Goal: Book appointment/travel/reservation

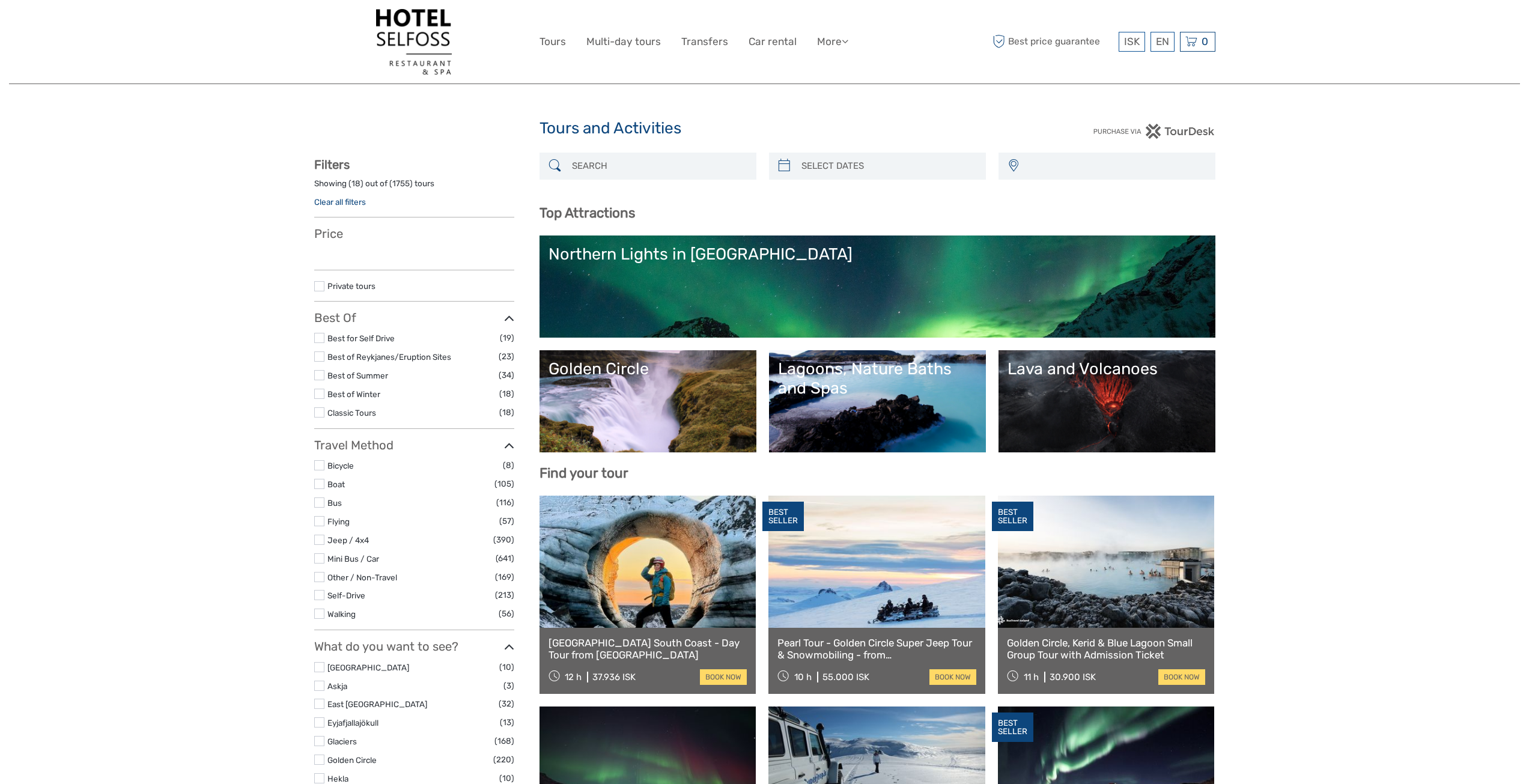
select select
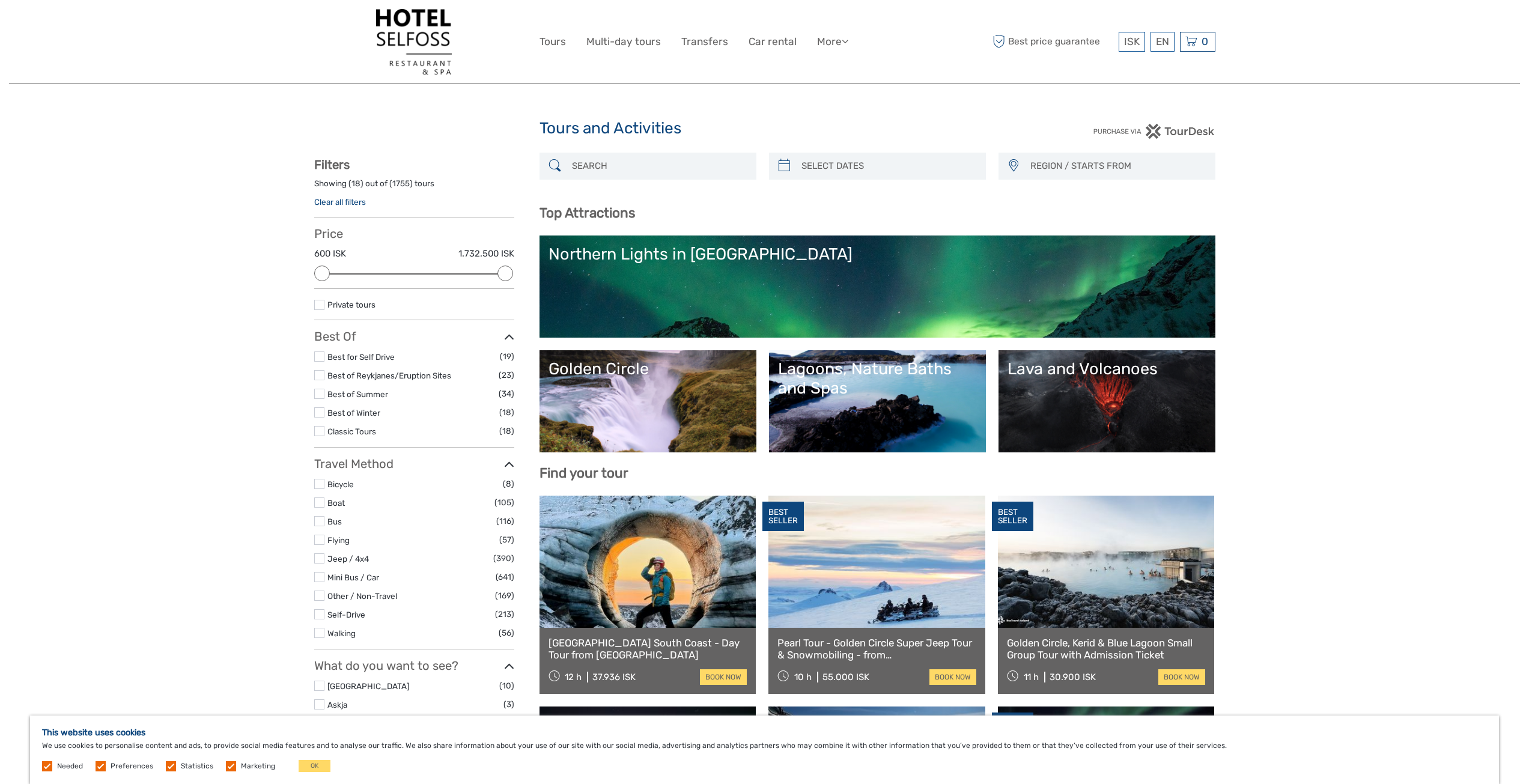
click at [1161, 391] on link "Lava and Volcanoes" at bounding box center [1106, 400] width 199 height 84
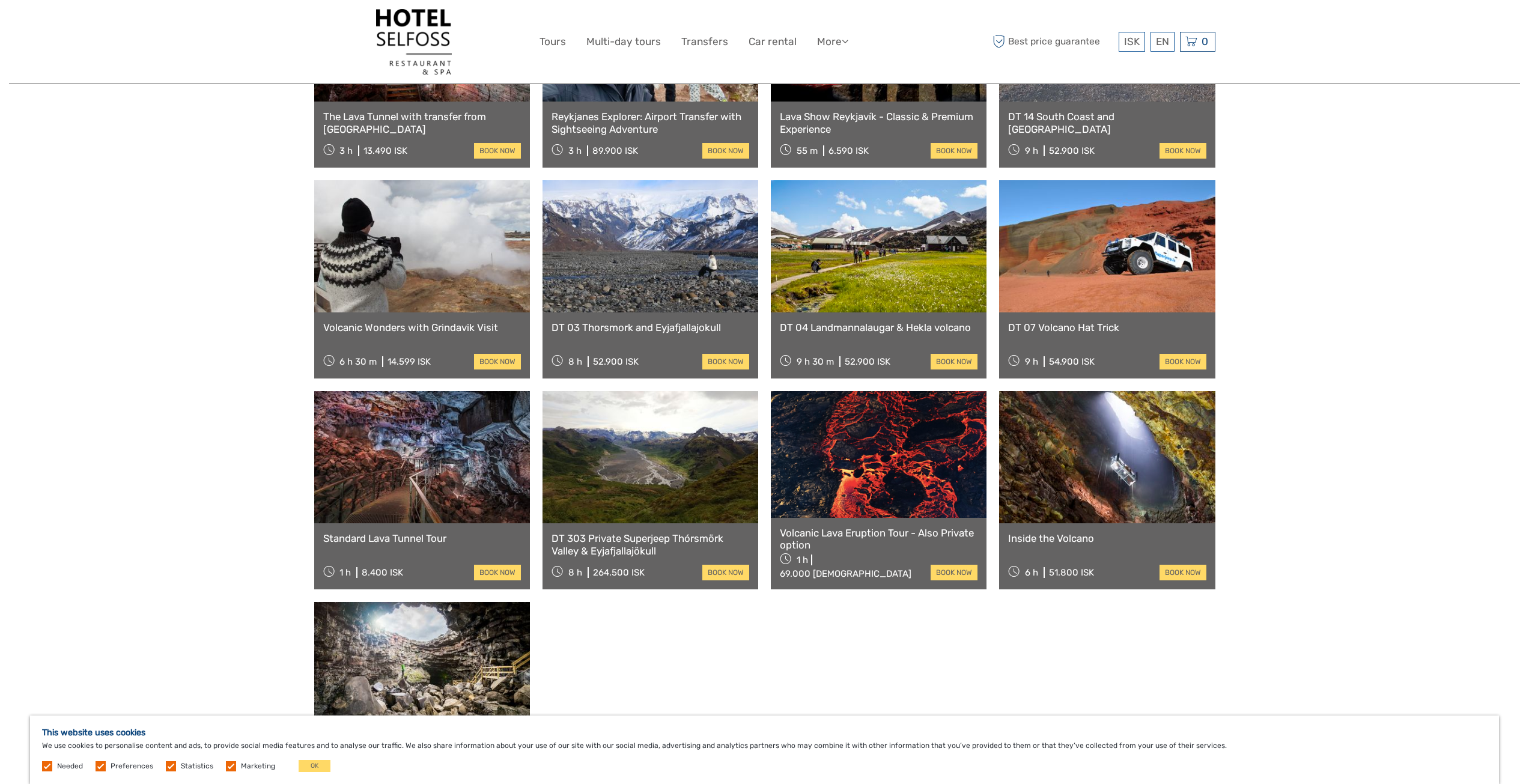
scroll to position [721, 0]
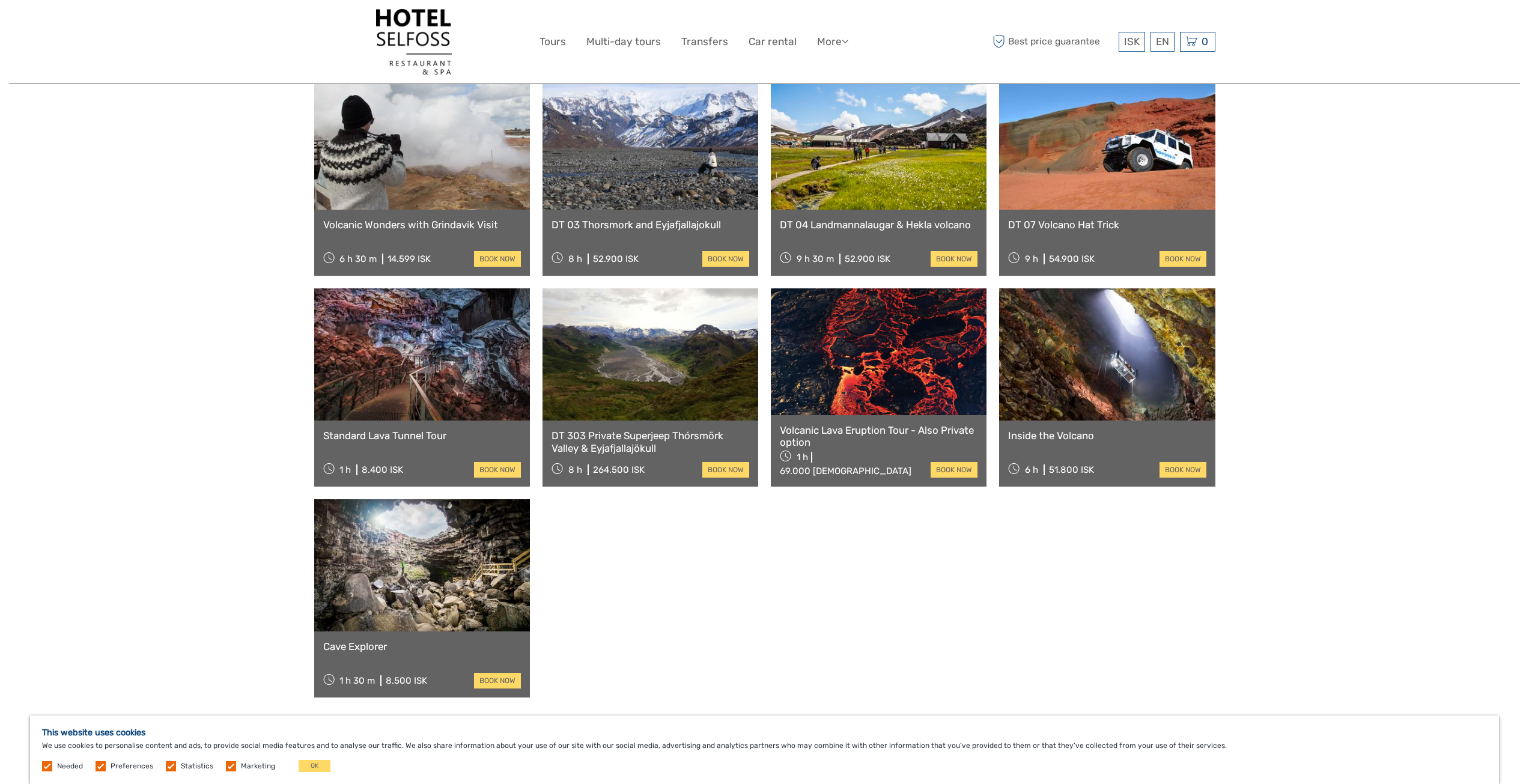
click at [469, 535] on link at bounding box center [422, 565] width 215 height 133
